Goal: Task Accomplishment & Management: Manage account settings

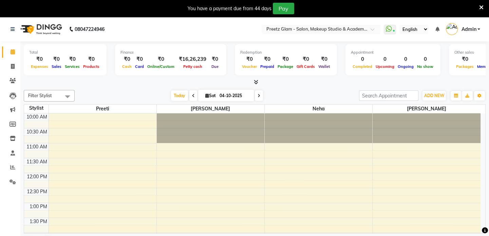
click at [483, 7] on icon at bounding box center [481, 7] width 4 height 6
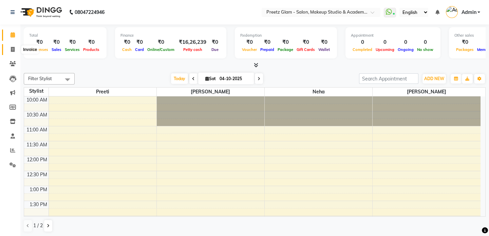
click at [17, 48] on span at bounding box center [13, 50] width 12 height 8
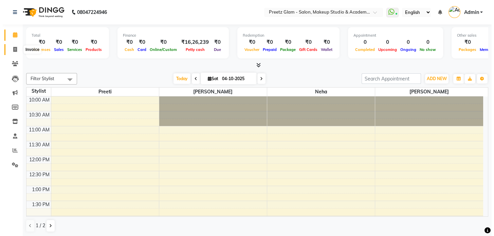
select select "4263"
select select "service"
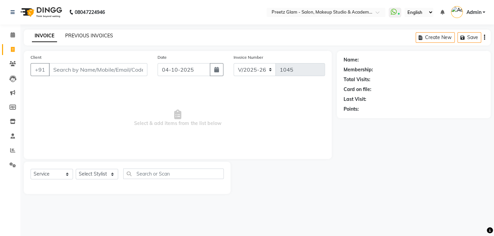
click at [96, 33] on link "PREVIOUS INVOICES" at bounding box center [89, 36] width 48 height 6
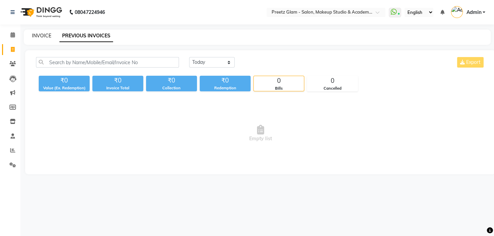
click at [47, 37] on link "INVOICE" at bounding box center [41, 36] width 19 height 6
select select "service"
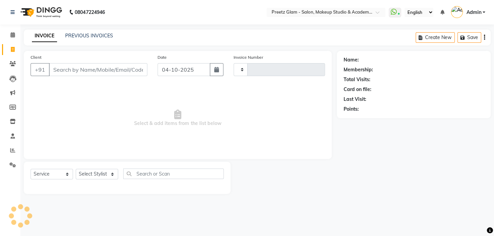
type input "1045"
select select "4263"
click at [100, 31] on div "INVOICE PREVIOUS INVOICES Create New Save" at bounding box center [257, 38] width 467 height 16
click at [102, 38] on link "PREVIOUS INVOICES" at bounding box center [89, 36] width 48 height 6
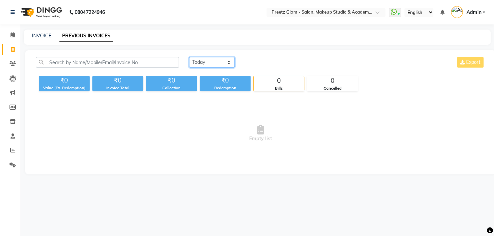
click at [228, 61] on select "[DATE] [DATE] Custom Range" at bounding box center [211, 62] width 45 height 11
select select "range"
click at [189, 57] on select "[DATE] [DATE] Custom Range" at bounding box center [211, 62] width 45 height 11
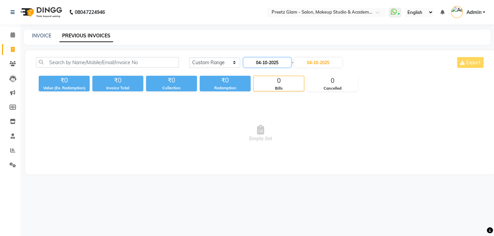
click at [277, 67] on input "04-10-2025" at bounding box center [267, 63] width 48 height 10
select select "10"
select select "2025"
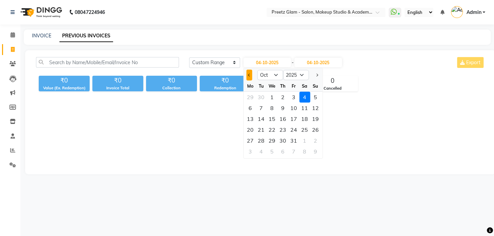
click at [247, 80] on button "Previous month" at bounding box center [249, 75] width 6 height 11
select select "9"
click at [284, 120] on div "18" at bounding box center [282, 118] width 11 height 11
type input "[DATE]"
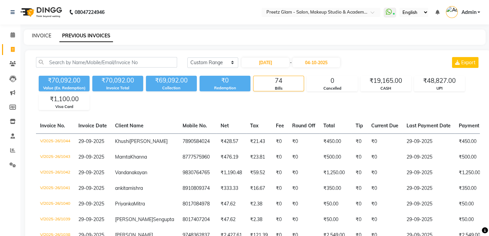
click at [41, 33] on link "INVOICE" at bounding box center [41, 36] width 19 height 6
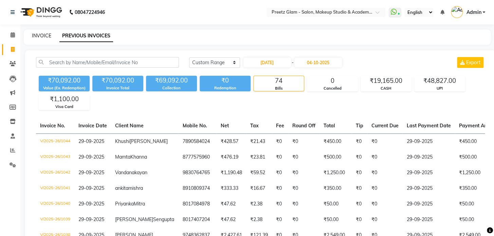
select select "4263"
select select "service"
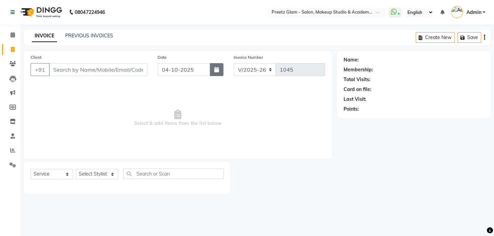
click at [212, 72] on button "button" at bounding box center [217, 69] width 14 height 13
select select "10"
select select "2025"
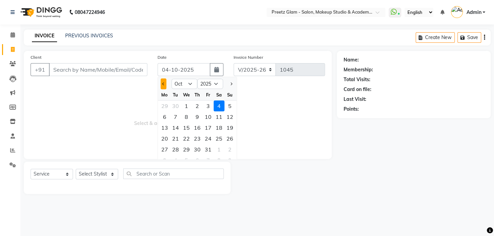
click at [163, 86] on button "Previous month" at bounding box center [164, 83] width 6 height 11
click at [231, 88] on button "Next month" at bounding box center [231, 83] width 6 height 11
select select "9"
click at [173, 148] on div "30" at bounding box center [175, 149] width 11 height 11
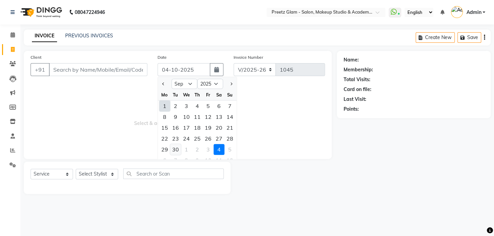
type input "30-09-2025"
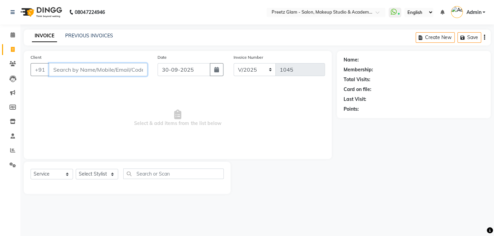
click at [126, 73] on input "Client" at bounding box center [98, 69] width 98 height 13
click at [11, 164] on icon at bounding box center [13, 164] width 6 height 5
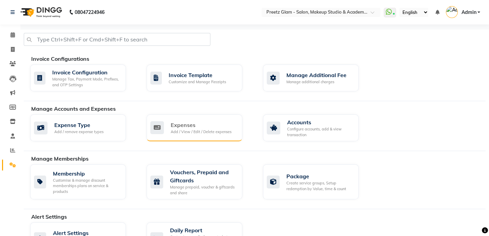
click at [189, 129] on div "Add / View / Edit / Delete expenses" at bounding box center [201, 132] width 61 height 6
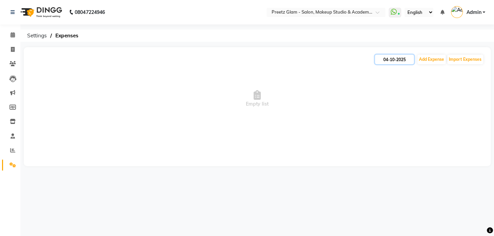
click at [399, 61] on input "04-10-2025" at bounding box center [394, 60] width 39 height 10
select select "10"
select select "2025"
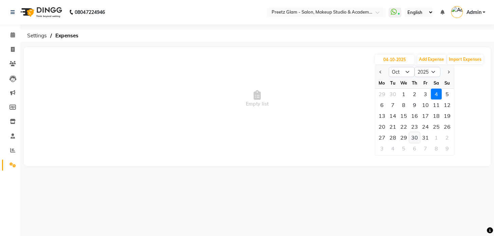
click at [409, 137] on div "30" at bounding box center [414, 137] width 11 height 11
type input "[DATE]"
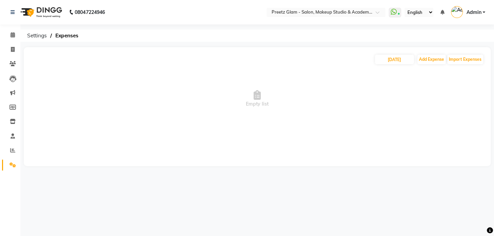
click at [387, 54] on div "[DATE] Add Expense Import Expenses" at bounding box center [257, 59] width 453 height 11
drag, startPoint x: 387, startPoint y: 53, endPoint x: 387, endPoint y: 59, distance: 6.5
click at [387, 59] on div "[DATE] Add Expense Import Expenses Empty list" at bounding box center [257, 106] width 467 height 119
click at [387, 59] on input "[DATE]" at bounding box center [394, 60] width 39 height 10
select select "10"
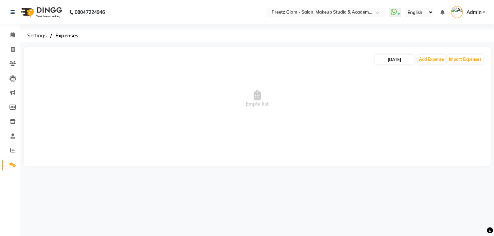
select select "2025"
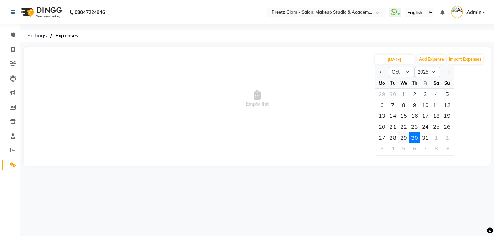
click at [407, 141] on div "29" at bounding box center [403, 137] width 11 height 11
type input "[DATE]"
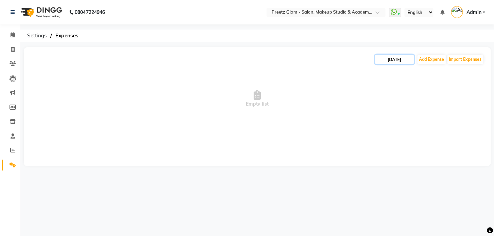
click at [395, 58] on input "[DATE]" at bounding box center [394, 60] width 39 height 10
select select "10"
select select "2025"
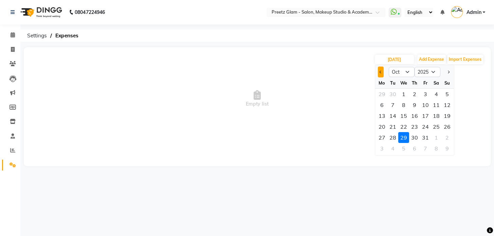
click at [382, 73] on button "Previous month" at bounding box center [381, 72] width 6 height 11
select select "9"
click at [383, 135] on div "29" at bounding box center [382, 137] width 11 height 11
type input "29-09-2025"
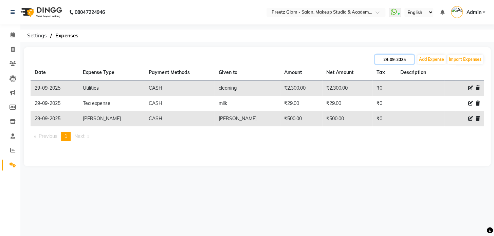
click at [384, 61] on input "29-09-2025" at bounding box center [394, 60] width 39 height 10
select select "9"
select select "2025"
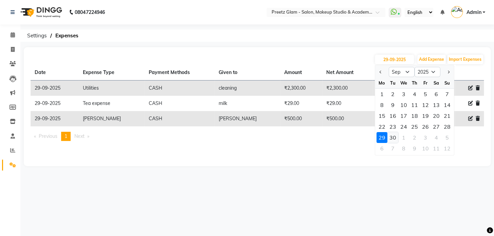
click at [394, 132] on div "30" at bounding box center [392, 137] width 11 height 11
type input "30-09-2025"
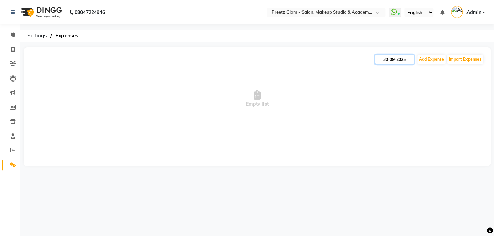
click at [390, 55] on input "30-09-2025" at bounding box center [394, 60] width 39 height 10
select select "9"
select select "2025"
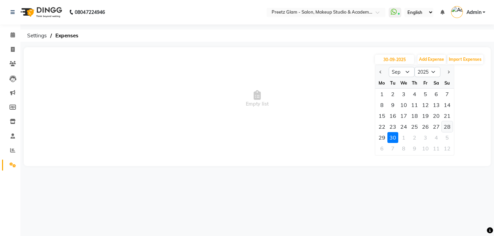
click at [445, 129] on div "28" at bounding box center [447, 126] width 11 height 11
type input "28-09-2025"
